Goal: Obtain resource: Download file/media

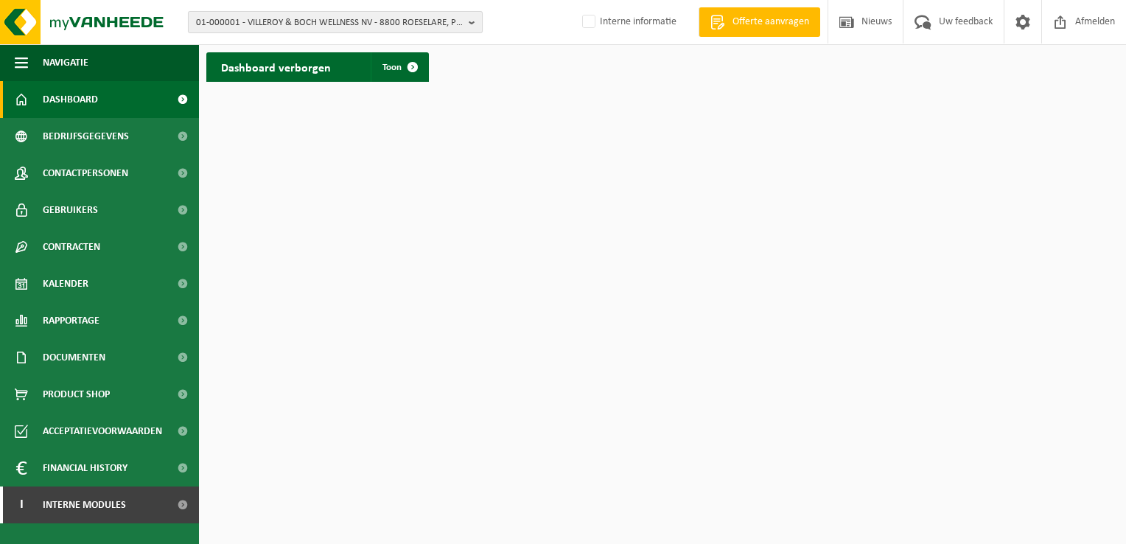
click at [404, 22] on span "01-000001 - VILLEROY & BOCH WELLNESS NV - 8800 ROESELARE, POPULIERSTRAAT 1" at bounding box center [329, 23] width 267 height 22
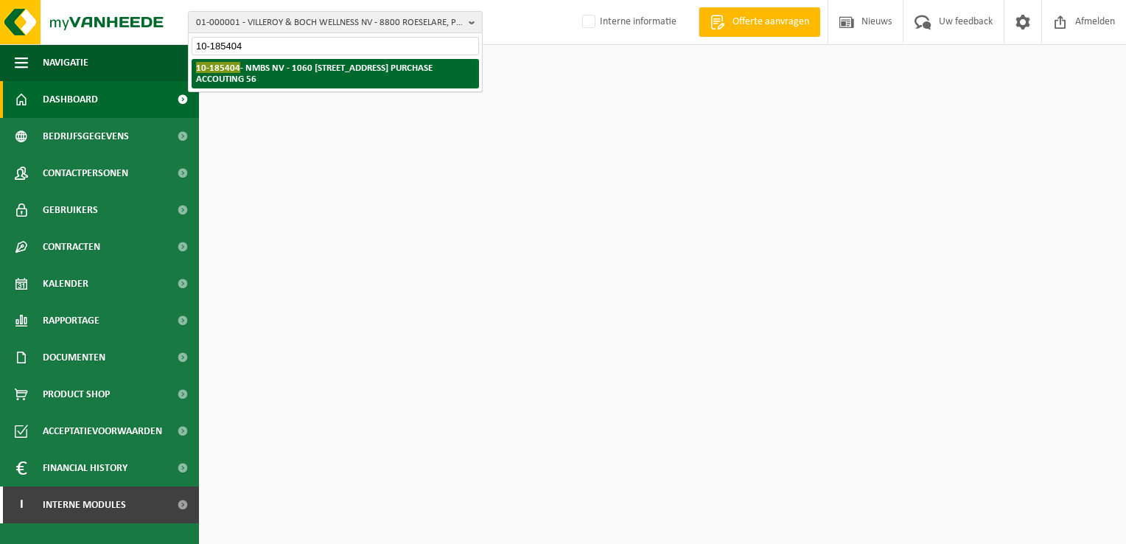
type input "10-185404"
click at [294, 81] on strong "10-185404 - NMBS NV - 1060 SINT-GILLIS, FRANKRIJKSTRAAT 10-01 B-FI.224 PURCHASE…" at bounding box center [314, 73] width 237 height 22
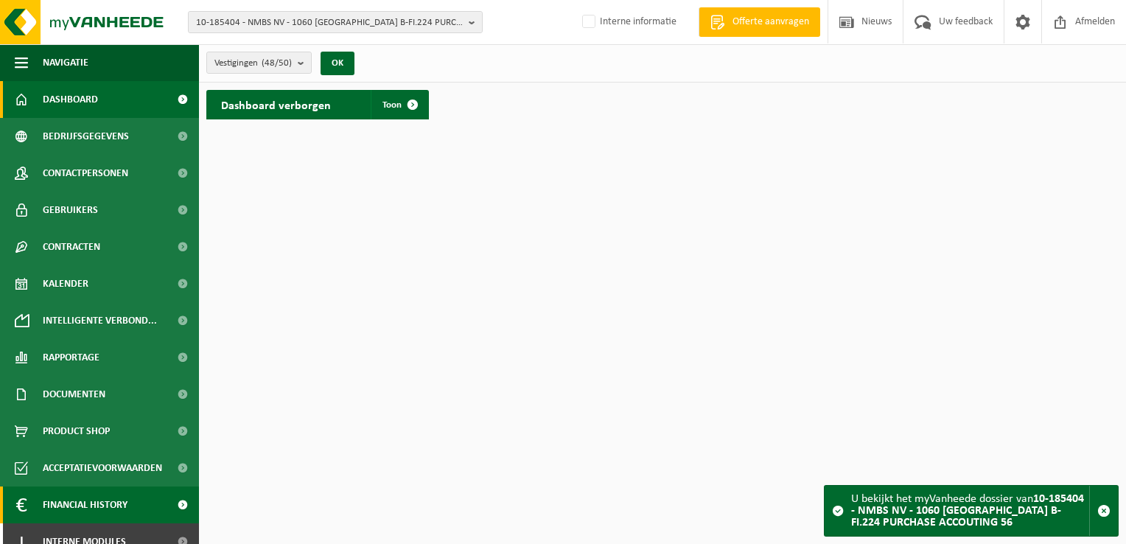
click at [88, 509] on span "Financial History" at bounding box center [85, 505] width 85 height 37
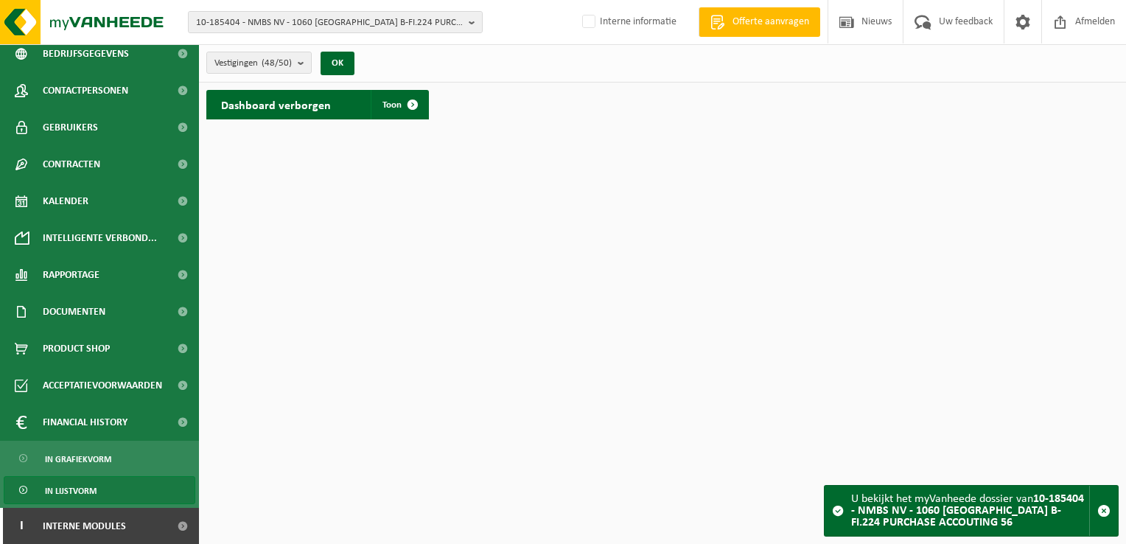
click at [88, 486] on span "In lijstvorm" at bounding box center [71, 491] width 52 height 28
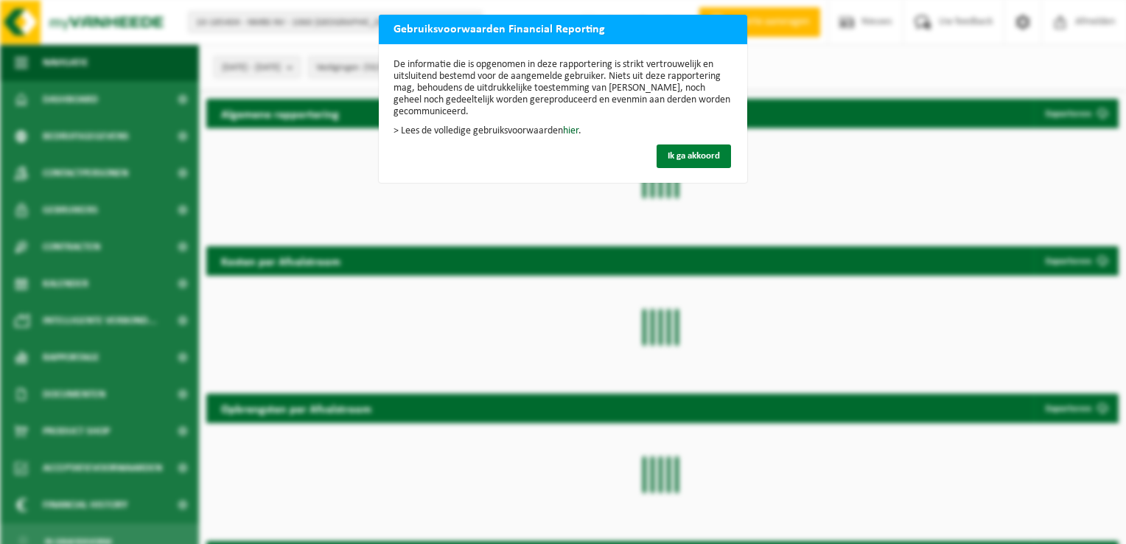
click at [699, 155] on span "Ik ga akkoord" at bounding box center [694, 156] width 52 height 10
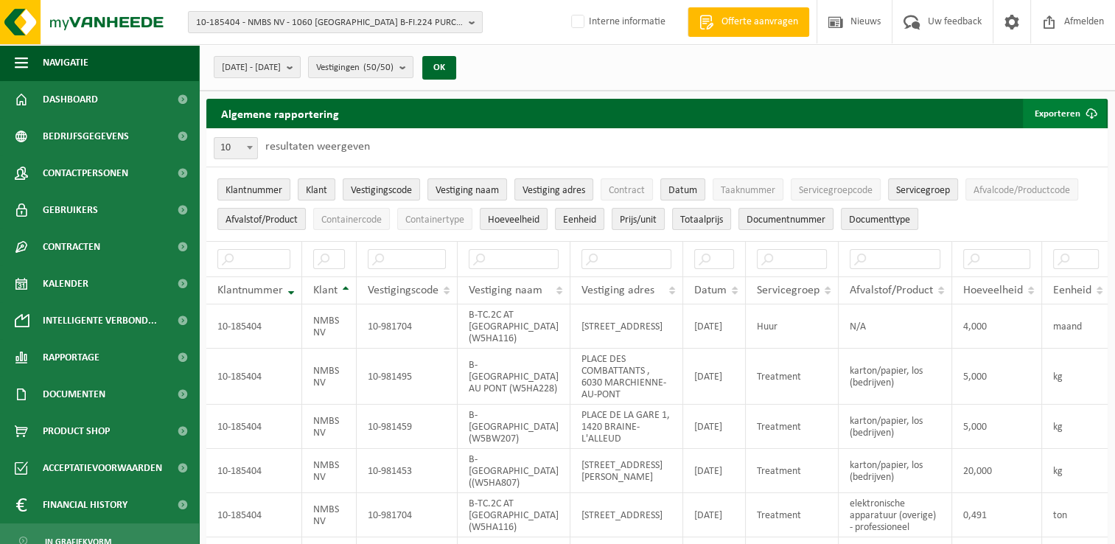
click at [1064, 111] on button "Exporteren" at bounding box center [1064, 113] width 83 height 29
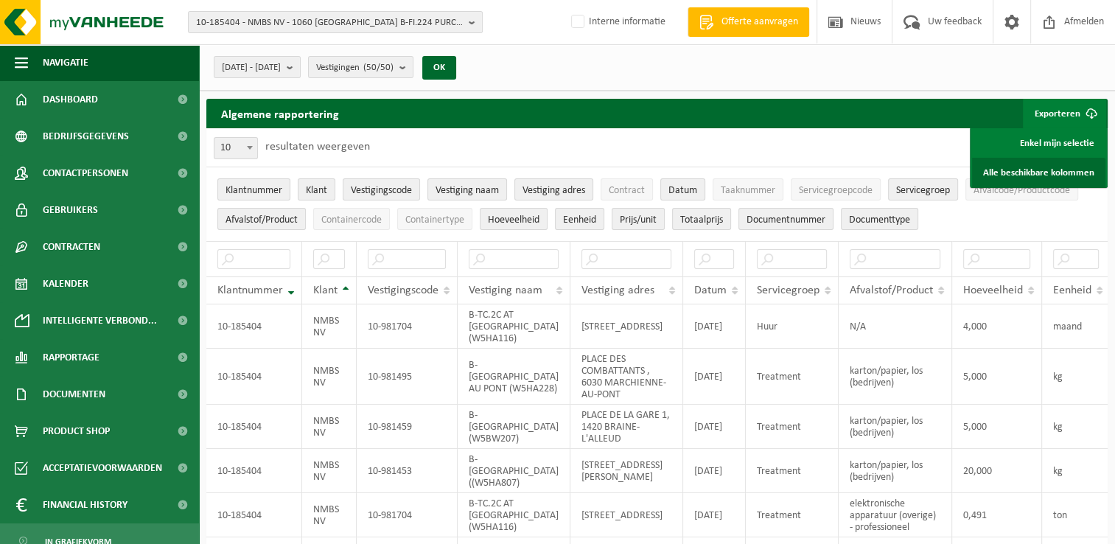
click at [1061, 171] on link "Alle beschikbare kolommen" at bounding box center [1038, 172] width 133 height 29
